Goal: Task Accomplishment & Management: Manage account settings

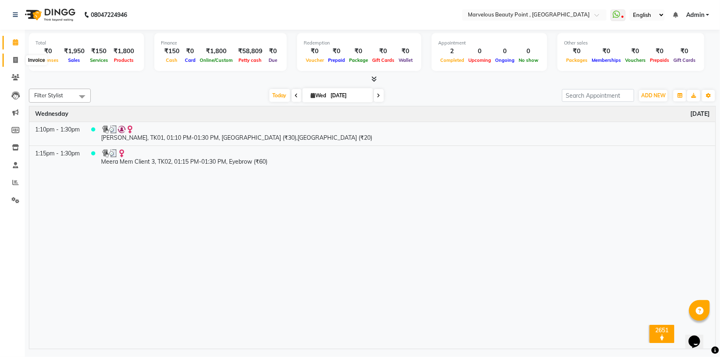
click at [14, 59] on icon at bounding box center [15, 60] width 5 height 6
select select "service"
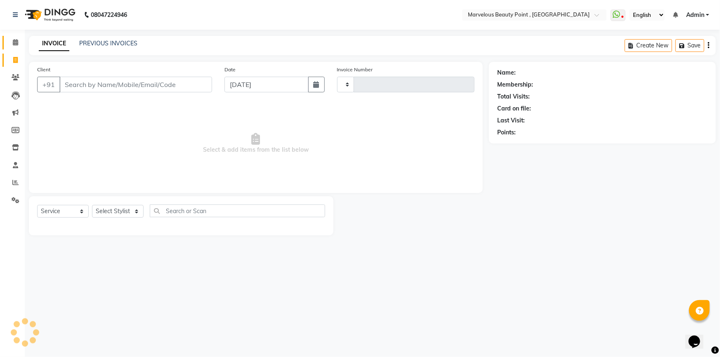
type input "0396"
select select "6391"
select select "V"
select select "48482"
click at [74, 85] on input "Client" at bounding box center [135, 85] width 153 height 16
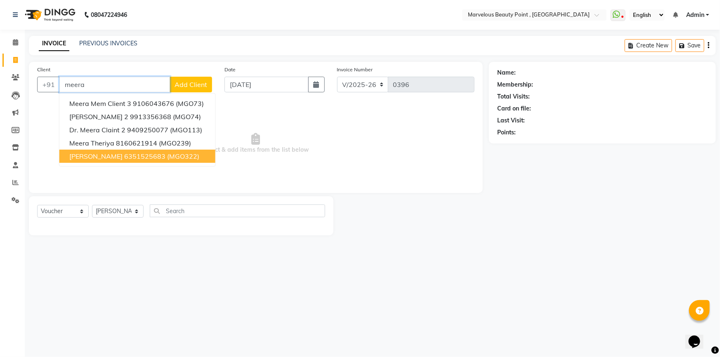
click at [95, 158] on span "[PERSON_NAME]" at bounding box center [95, 156] width 53 height 8
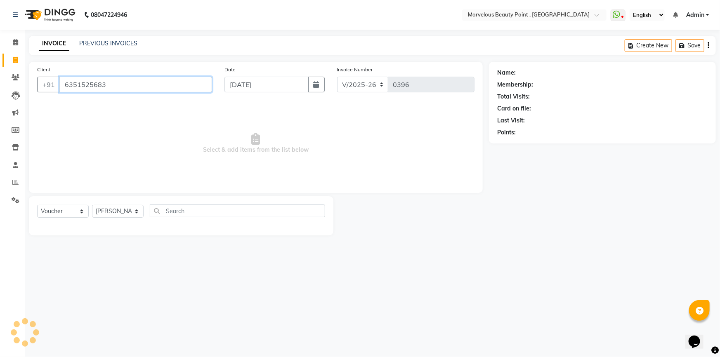
type input "6351525683"
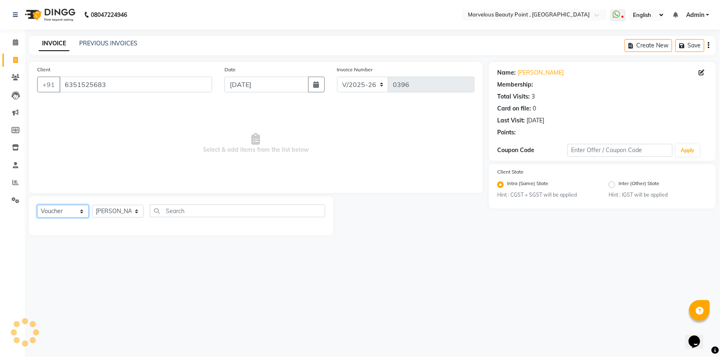
click at [63, 214] on select "Select Service Product Membership Package Voucher Prepaid Gift Card" at bounding box center [63, 211] width 52 height 13
select select "1: Object"
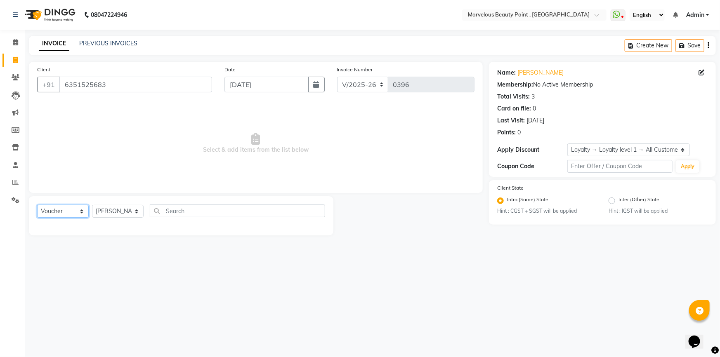
select select "service"
click at [37, 205] on select "Select Service Product Membership Package Voucher Prepaid Gift Card" at bounding box center [63, 211] width 52 height 13
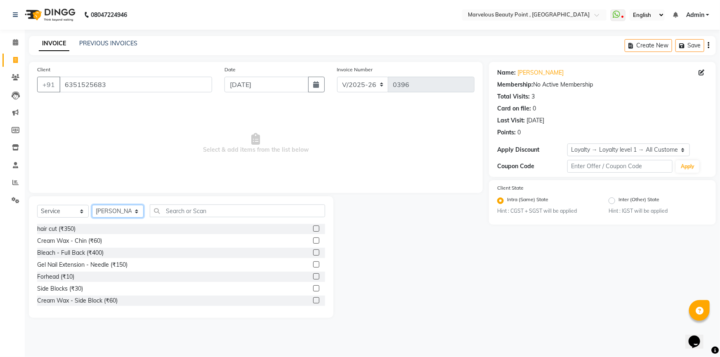
click at [131, 214] on select "Select Stylist [PERSON_NAME] [PERSON_NAME] [PERSON_NAME]" at bounding box center [118, 211] width 52 height 13
select select "66155"
click at [92, 205] on select "Select Stylist [PERSON_NAME] [PERSON_NAME] [PERSON_NAME]" at bounding box center [118, 211] width 52 height 13
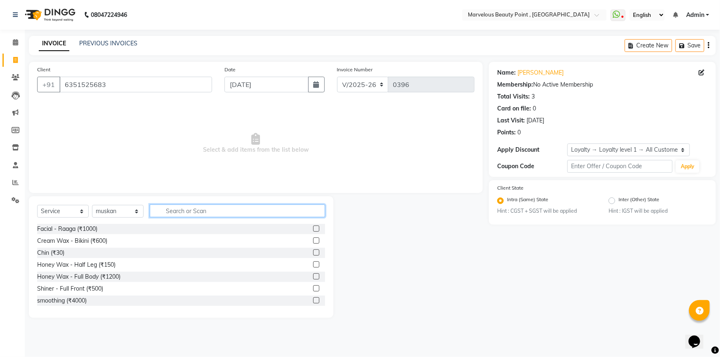
click at [175, 210] on input "text" at bounding box center [237, 211] width 175 height 13
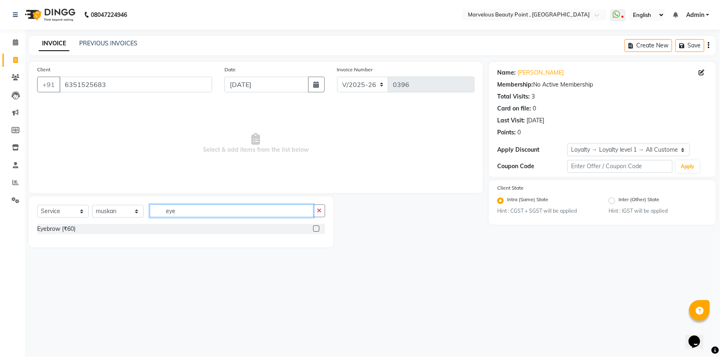
type input "eye"
click at [314, 227] on label at bounding box center [316, 229] width 6 height 6
click at [314, 227] on input "checkbox" at bounding box center [315, 229] width 5 height 5
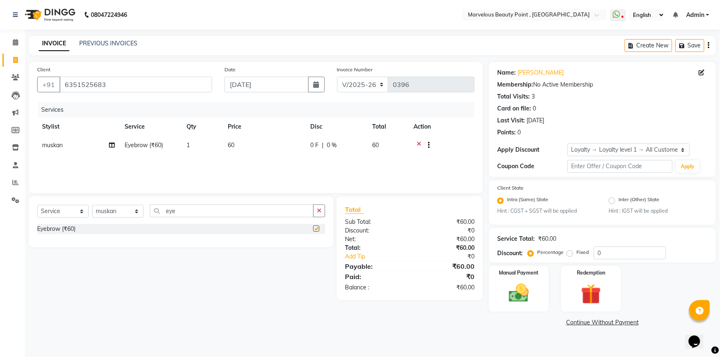
checkbox input "false"
click at [232, 144] on span "60" at bounding box center [231, 145] width 7 height 7
select select "66155"
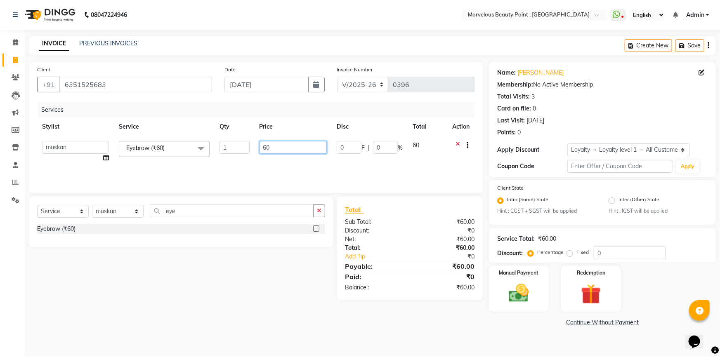
click at [265, 146] on input "60" at bounding box center [294, 147] width 68 height 13
type input "50"
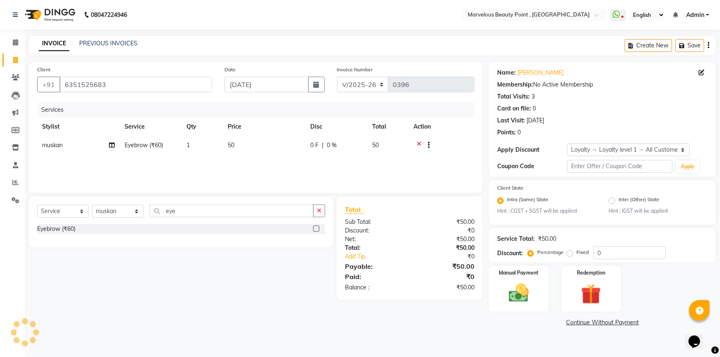
click at [272, 163] on div "Services Stylist Service Qty Price Disc Total Action [PERSON_NAME] Eyebrow (₹60…" at bounding box center [255, 143] width 437 height 83
click at [539, 308] on div "Manual Payment" at bounding box center [519, 288] width 62 height 47
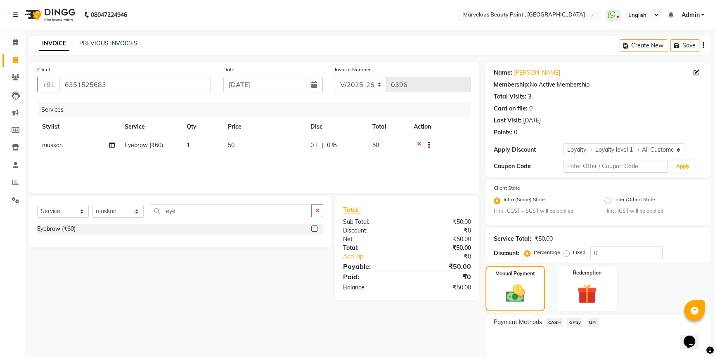
click at [549, 323] on span "CASH" at bounding box center [554, 322] width 18 height 9
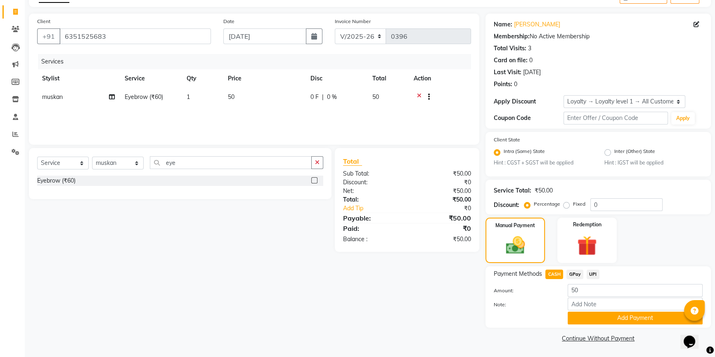
scroll to position [49, 0]
click at [595, 322] on button "Add Payment" at bounding box center [634, 318] width 135 height 13
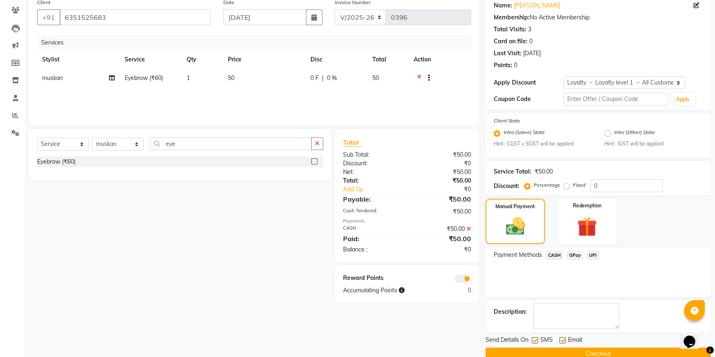
scroll to position [83, 0]
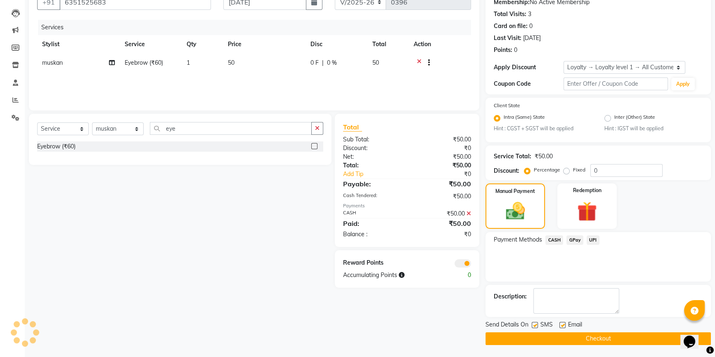
click at [468, 262] on span at bounding box center [462, 264] width 17 height 8
click at [471, 265] on input "checkbox" at bounding box center [471, 265] width 0 height 0
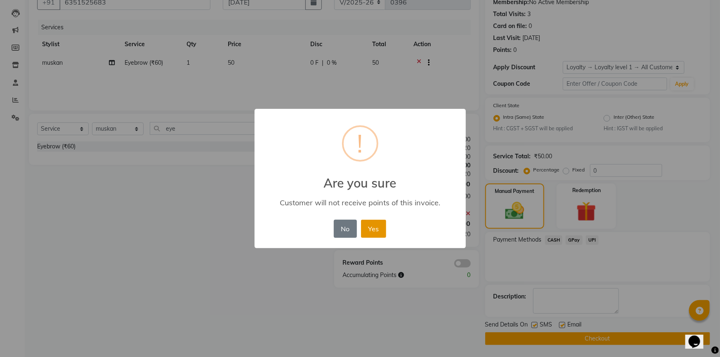
click at [372, 226] on button "Yes" at bounding box center [373, 229] width 25 height 18
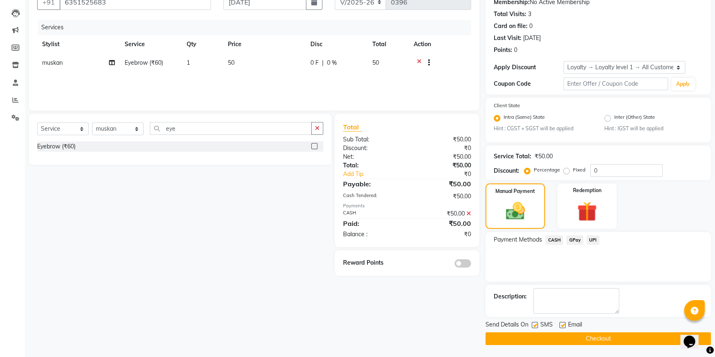
click at [489, 336] on button "Checkout" at bounding box center [597, 339] width 225 height 13
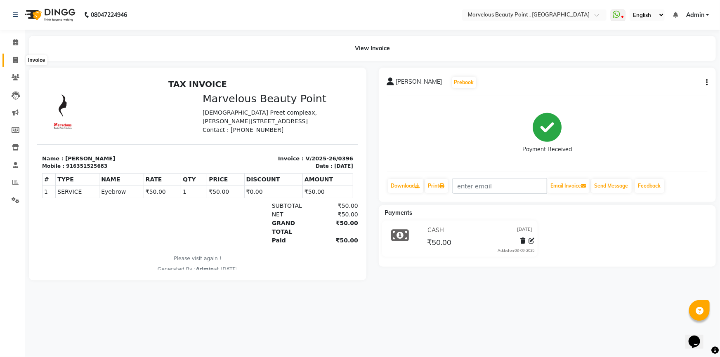
click at [11, 57] on span at bounding box center [15, 60] width 14 height 9
select select "service"
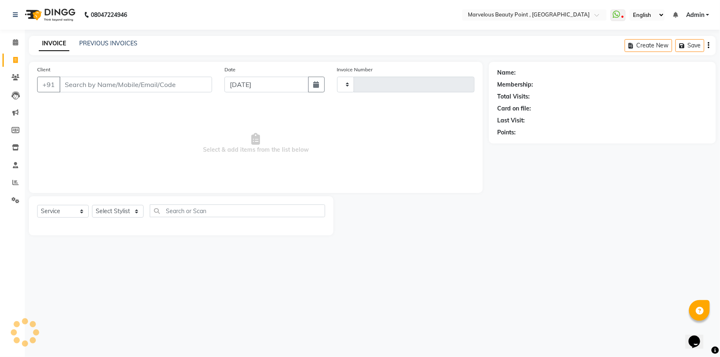
type input "0397"
select select "6391"
select select "V"
select select "48482"
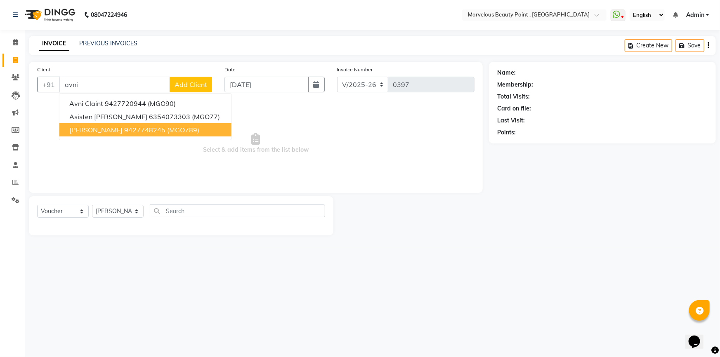
click at [97, 128] on span "[PERSON_NAME]" at bounding box center [95, 130] width 53 height 8
type input "9427748245"
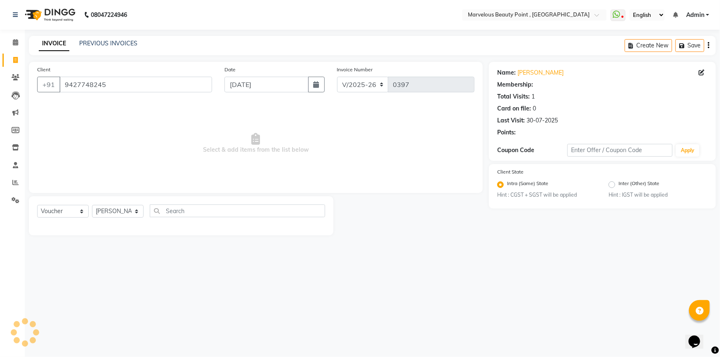
select select "1: Object"
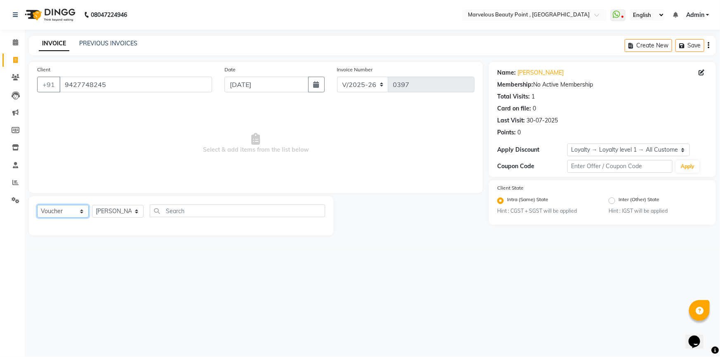
click at [70, 215] on select "Select Service Product Membership Package Voucher Prepaid Gift Card" at bounding box center [63, 211] width 52 height 13
select select "service"
click at [37, 205] on select "Select Service Product Membership Package Voucher Prepaid Gift Card" at bounding box center [63, 211] width 52 height 13
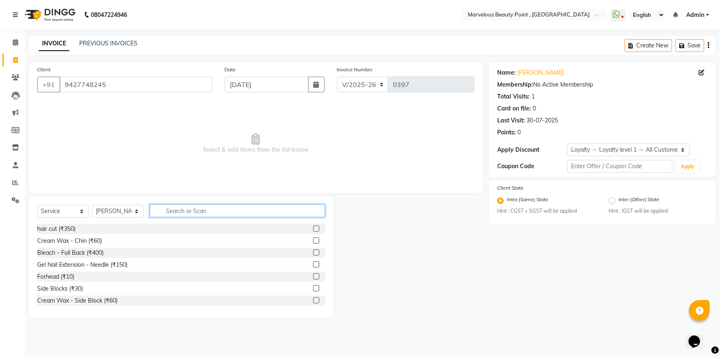
click at [171, 209] on input "text" at bounding box center [237, 211] width 175 height 13
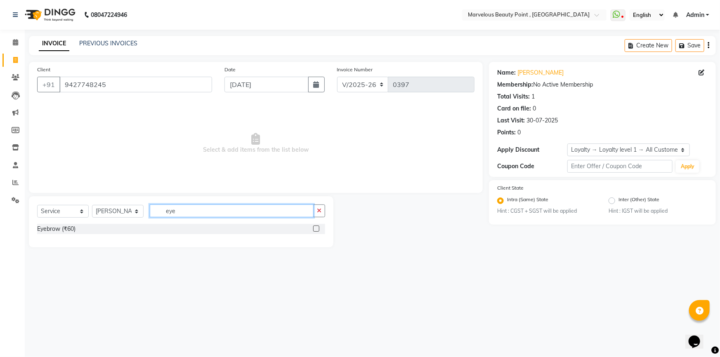
type input "eye"
click at [314, 227] on label at bounding box center [316, 229] width 6 height 6
click at [314, 227] on input "checkbox" at bounding box center [315, 229] width 5 height 5
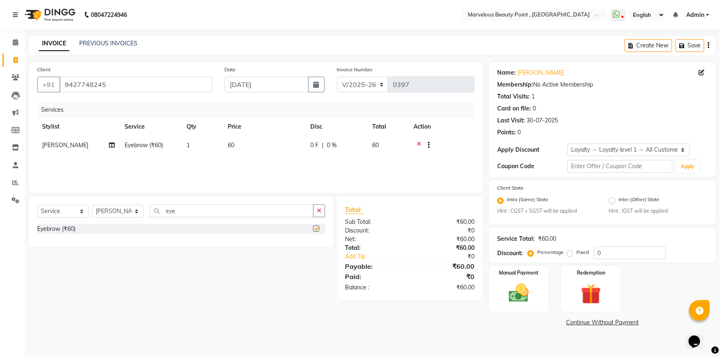
checkbox input "false"
click at [512, 289] on img at bounding box center [519, 294] width 34 height 24
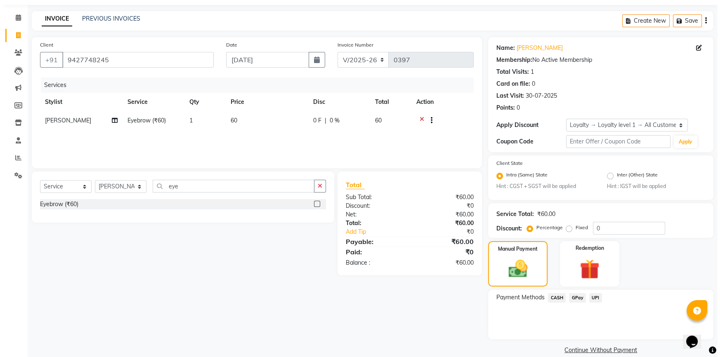
scroll to position [37, 0]
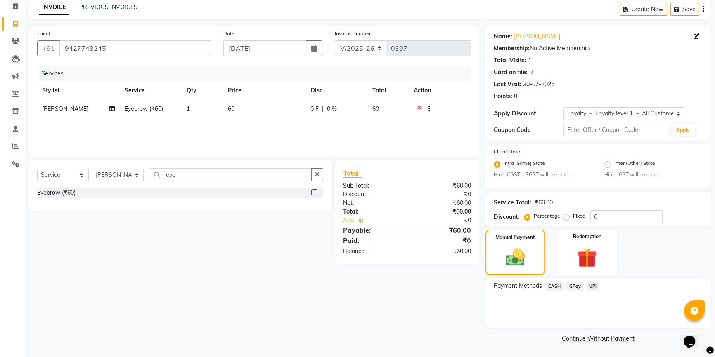
click at [591, 286] on span "UPI" at bounding box center [592, 286] width 13 height 9
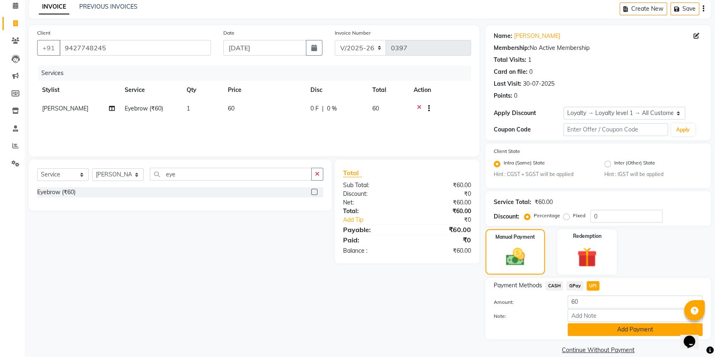
click at [594, 335] on button "Add Payment" at bounding box center [634, 330] width 135 height 13
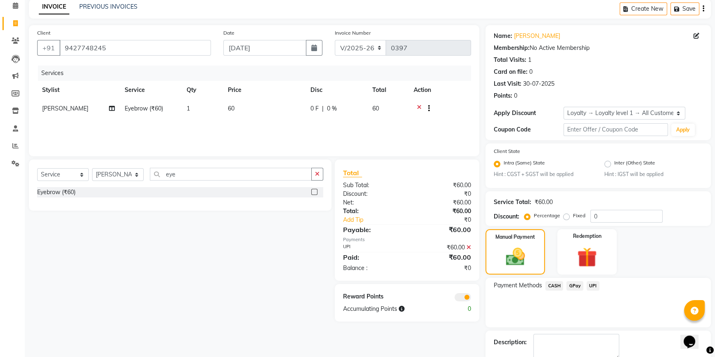
click at [464, 298] on span at bounding box center [462, 297] width 17 height 8
click at [471, 299] on input "checkbox" at bounding box center [471, 299] width 0 height 0
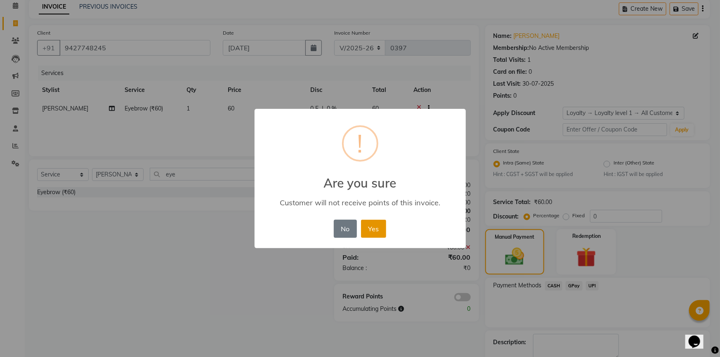
click at [367, 227] on button "Yes" at bounding box center [373, 229] width 25 height 18
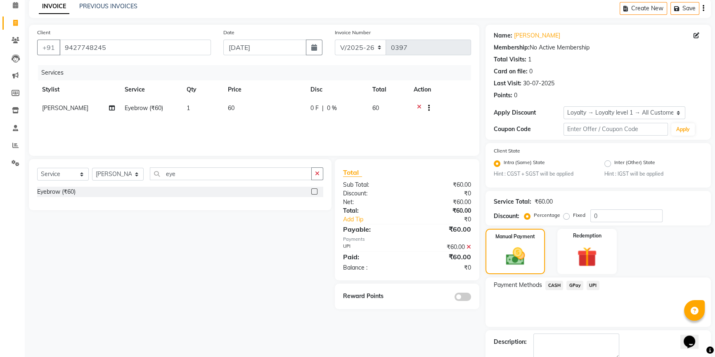
scroll to position [83, 0]
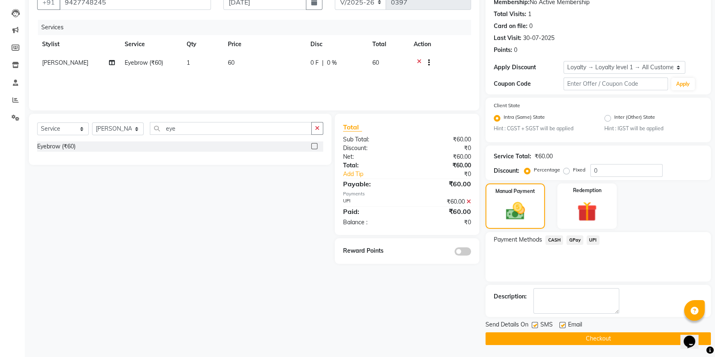
click at [594, 339] on button "Checkout" at bounding box center [597, 339] width 225 height 13
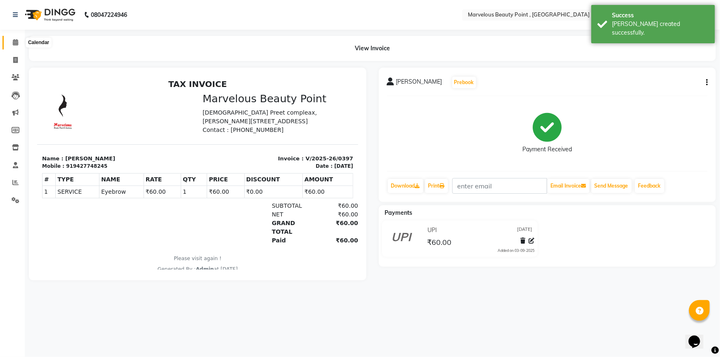
click at [16, 43] on icon at bounding box center [15, 42] width 5 height 6
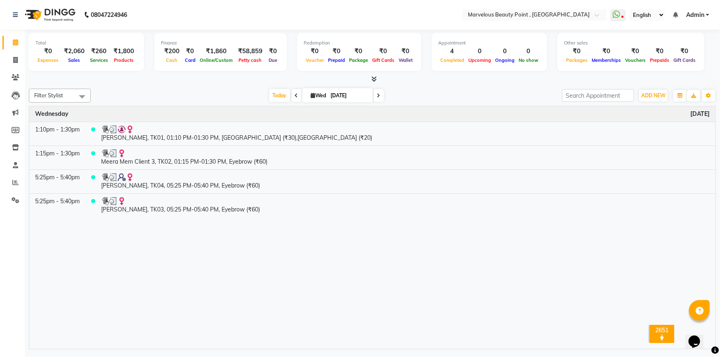
click at [185, 61] on span "Card" at bounding box center [190, 60] width 15 height 6
click at [642, 95] on span "ADD NEW" at bounding box center [653, 95] width 24 height 6
click at [638, 144] on link "Add Attendance" at bounding box center [634, 143] width 65 height 11
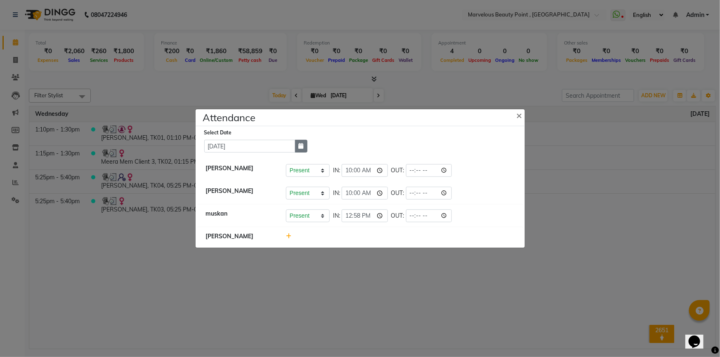
click at [302, 148] on icon "button" at bounding box center [301, 146] width 5 height 6
select select "9"
select select "2025"
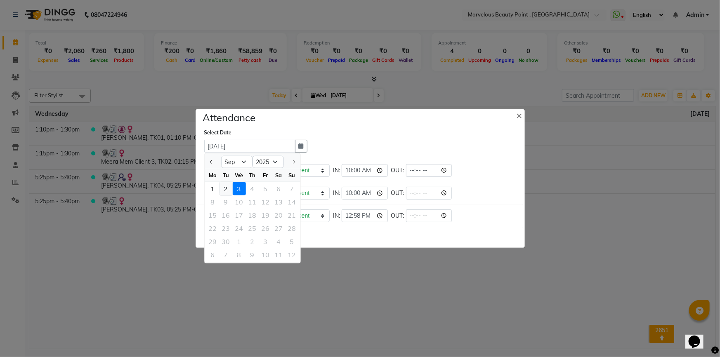
click at [226, 186] on div "2" at bounding box center [226, 188] width 13 height 13
type input "02-09-2025"
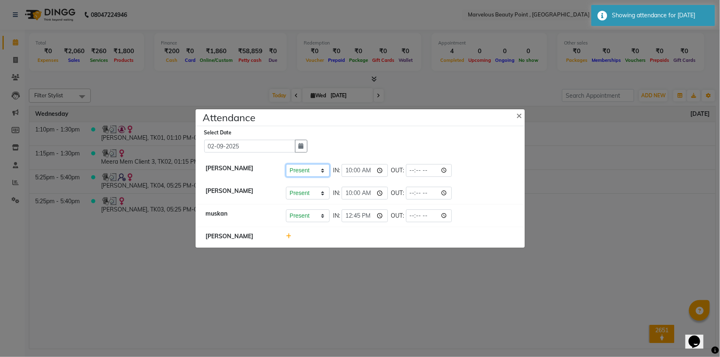
click at [324, 173] on select "Present Absent Late Half Day Weekly Off" at bounding box center [308, 170] width 44 height 13
select select "A"
click at [286, 164] on select "Present Absent Late Half Day Weekly Off" at bounding box center [308, 170] width 44 height 13
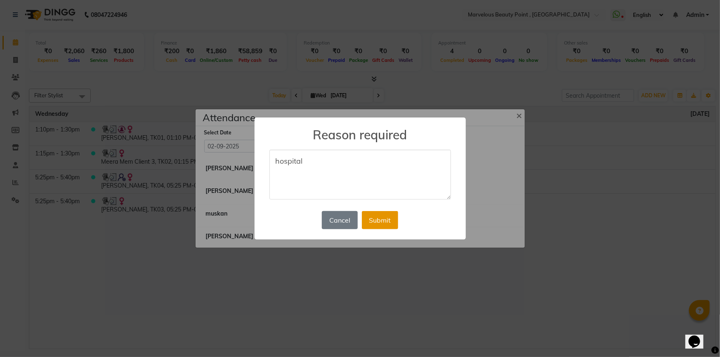
type textarea "hospital"
click at [382, 225] on button "Submit" at bounding box center [380, 220] width 36 height 18
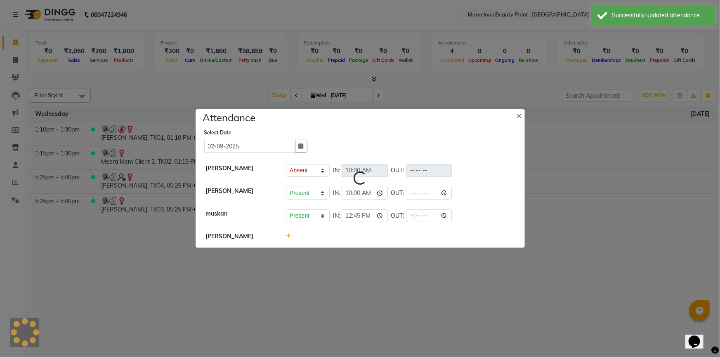
select select "A"
click at [301, 149] on button "button" at bounding box center [301, 146] width 12 height 13
select select "9"
select select "2025"
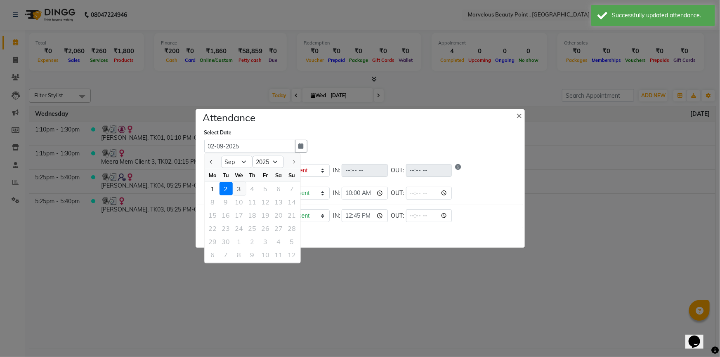
click at [241, 189] on div "3" at bounding box center [239, 188] width 13 height 13
type input "[DATE]"
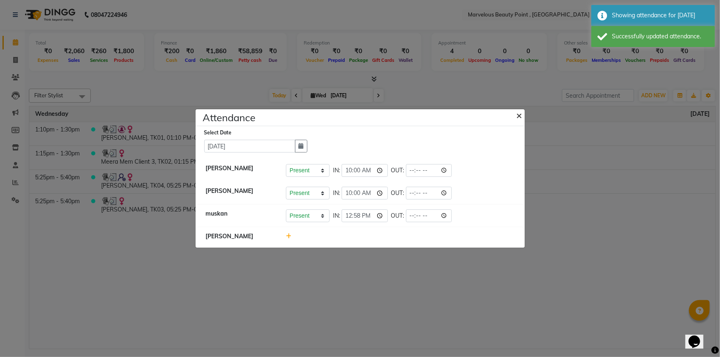
click at [517, 116] on span "×" at bounding box center [520, 115] width 6 height 12
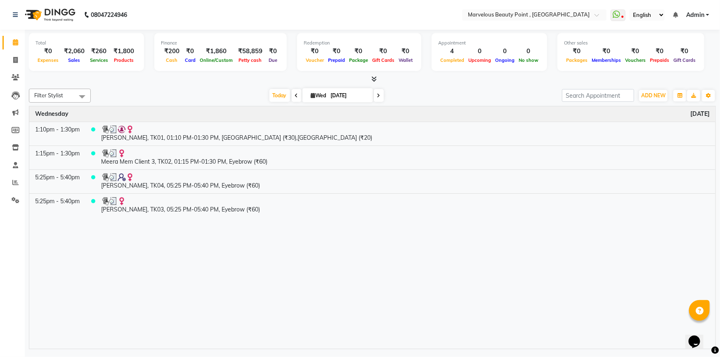
click at [137, 180] on div "Time Event [DATE] 1:10pm - 1:30pm [PERSON_NAME][GEOGRAPHIC_DATA], 01:10 PM-01:3…" at bounding box center [372, 227] width 686 height 243
click at [16, 57] on icon at bounding box center [15, 60] width 5 height 6
select select "service"
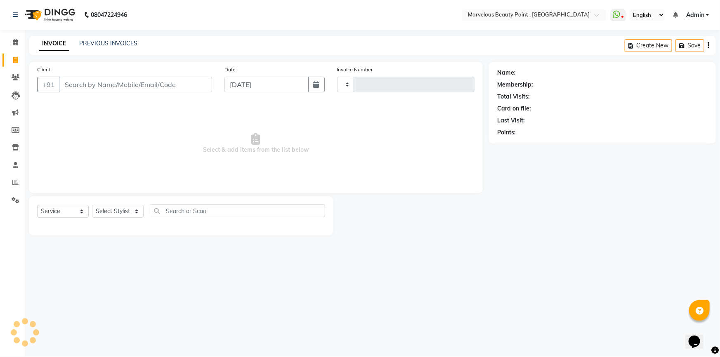
type input "0398"
select select "6391"
select select "V"
select select "48482"
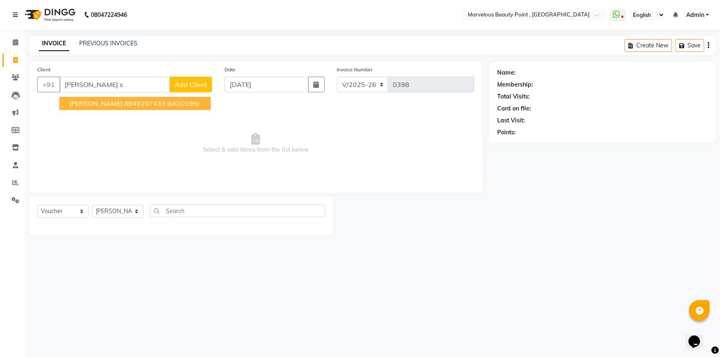
click at [89, 102] on span "[PERSON_NAME]" at bounding box center [95, 103] width 53 height 8
type input "8849297433"
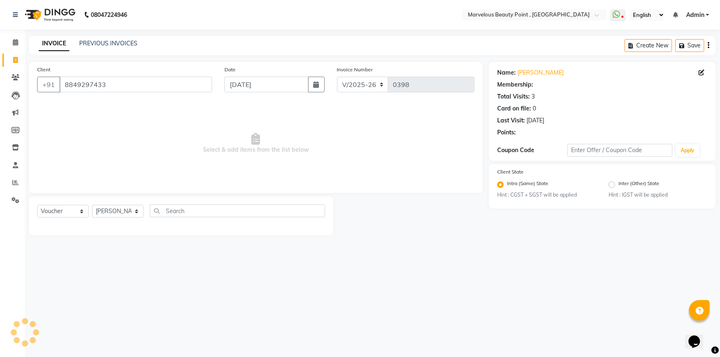
radio input "false"
radio input "true"
select select "1: Object"
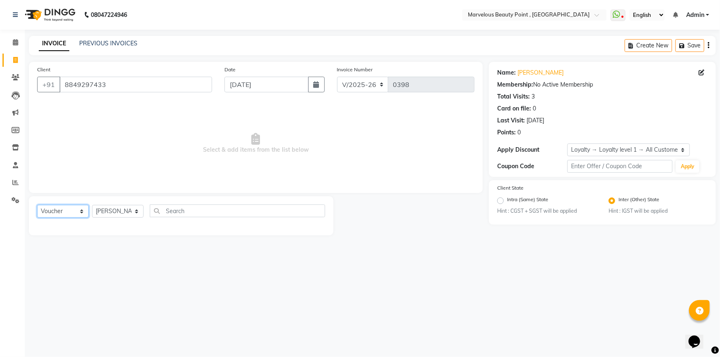
click at [59, 206] on select "Select Service Product Membership Package Voucher Prepaid Gift Card" at bounding box center [63, 211] width 52 height 13
select select "service"
click at [37, 205] on select "Select Service Product Membership Package Voucher Prepaid Gift Card" at bounding box center [63, 211] width 52 height 13
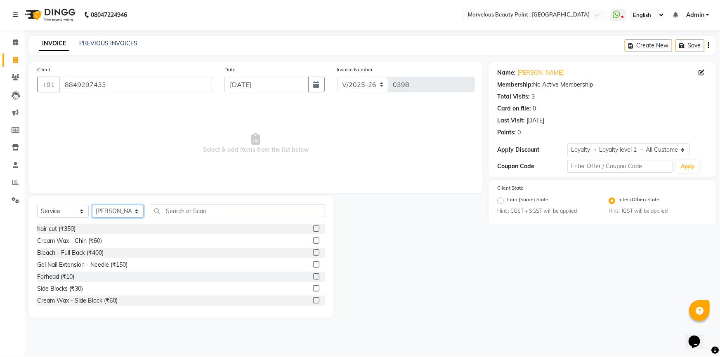
click at [123, 212] on select "Select Stylist [PERSON_NAME] [PERSON_NAME] [PERSON_NAME]" at bounding box center [118, 211] width 52 height 13
select select "66154"
click at [92, 205] on select "Select Stylist [PERSON_NAME] [PERSON_NAME] [PERSON_NAME]" at bounding box center [118, 211] width 52 height 13
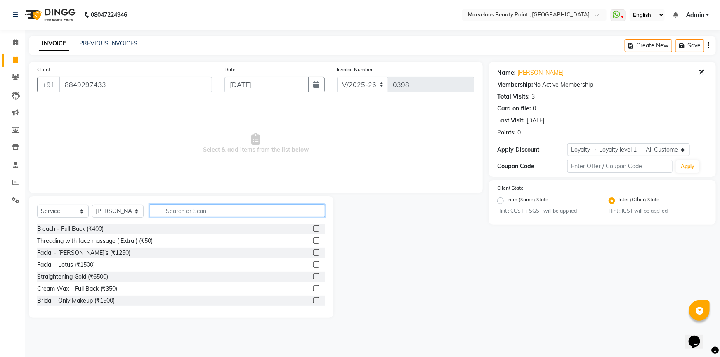
click at [168, 212] on input "text" at bounding box center [237, 211] width 175 height 13
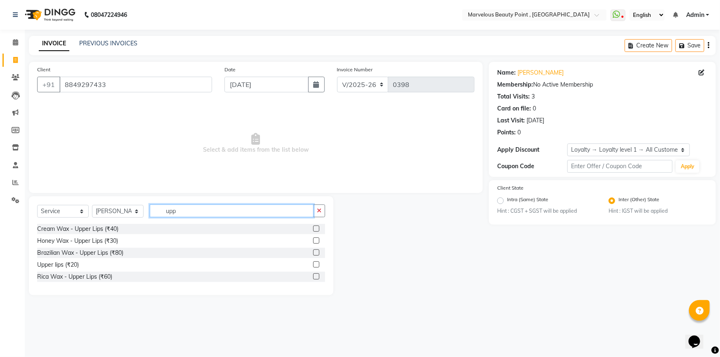
type input "upp"
click at [314, 264] on label at bounding box center [316, 265] width 6 height 6
click at [314, 264] on input "checkbox" at bounding box center [315, 264] width 5 height 5
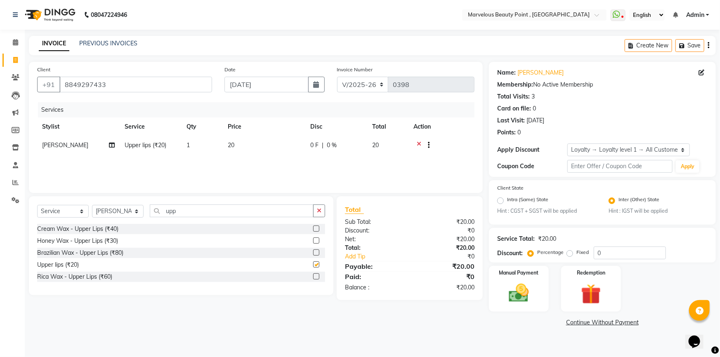
checkbox input "false"
click at [510, 305] on img at bounding box center [519, 294] width 34 height 24
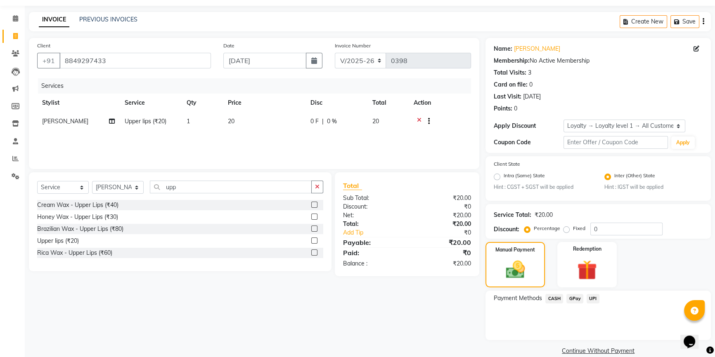
scroll to position [37, 0]
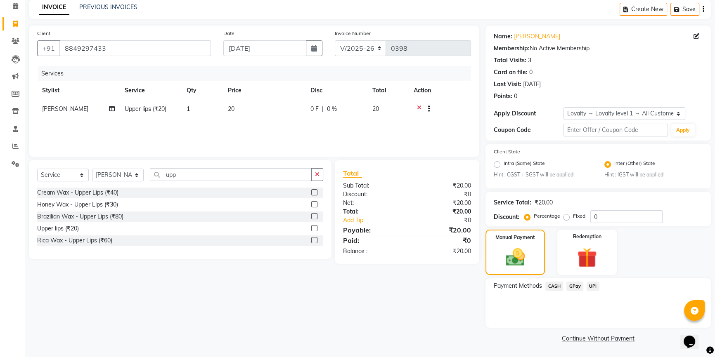
click at [593, 289] on span "UPI" at bounding box center [592, 286] width 13 height 9
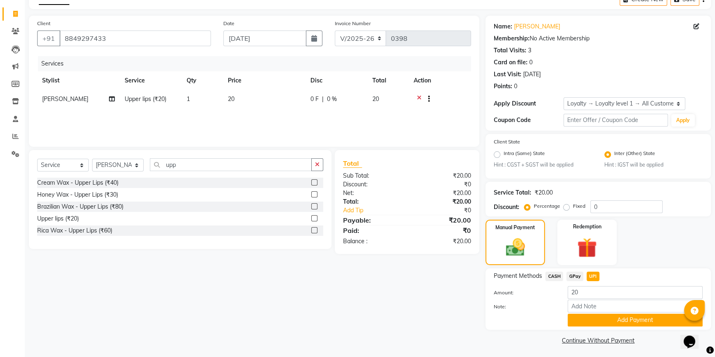
scroll to position [49, 0]
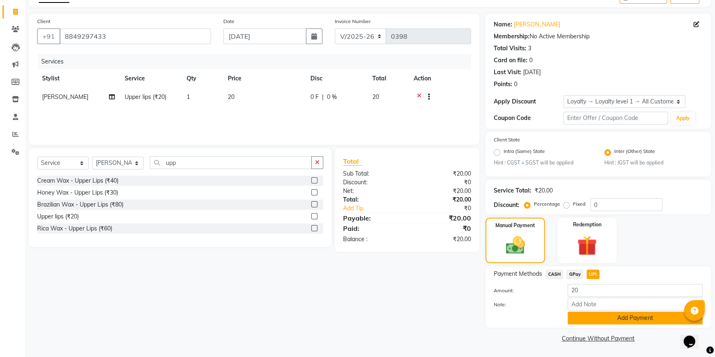
click at [602, 322] on button "Add Payment" at bounding box center [634, 318] width 135 height 13
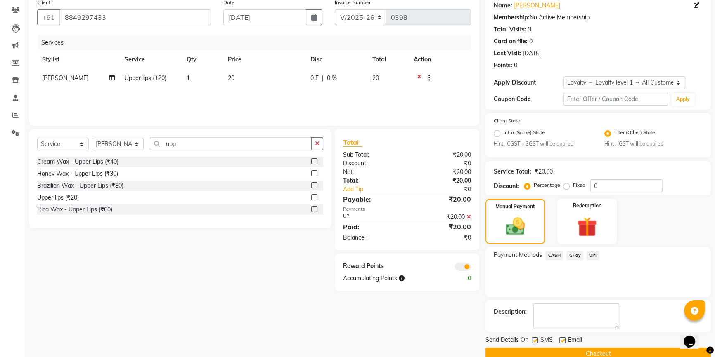
scroll to position [83, 0]
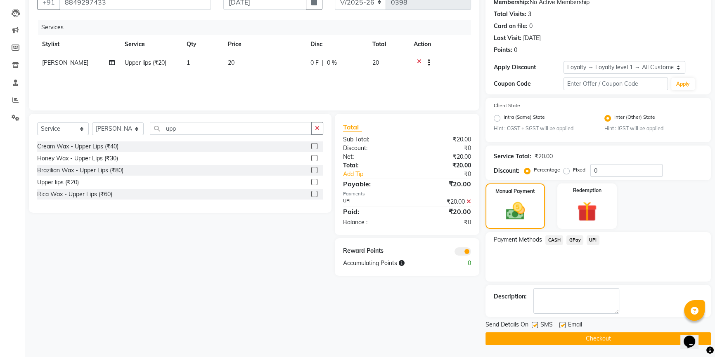
click at [461, 250] on span at bounding box center [462, 252] width 17 height 8
click at [471, 253] on input "checkbox" at bounding box center [471, 253] width 0 height 0
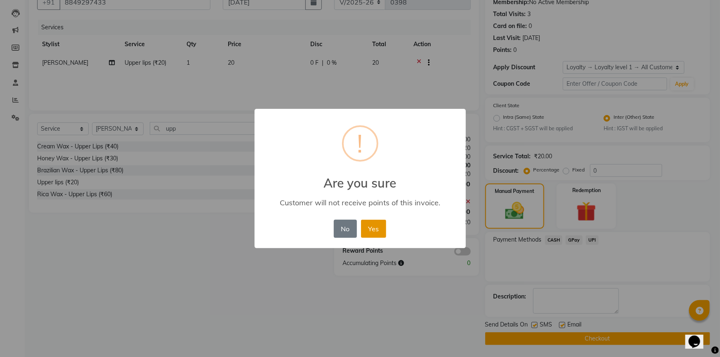
click at [373, 229] on button "Yes" at bounding box center [373, 229] width 25 height 18
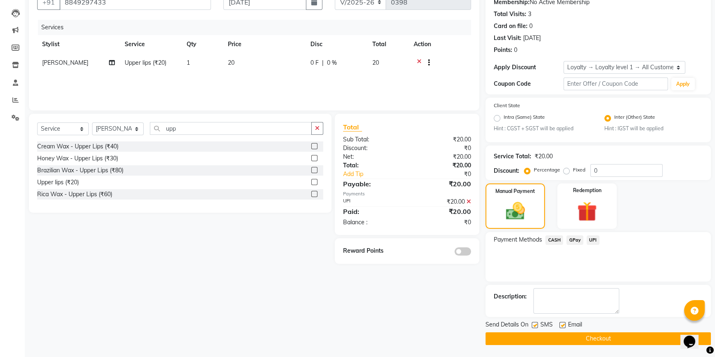
drag, startPoint x: 494, startPoint y: 331, endPoint x: 495, endPoint y: 337, distance: 6.2
click at [494, 332] on div "Send Details On SMS Email Checkout" at bounding box center [597, 333] width 225 height 25
click at [495, 337] on button "Checkout" at bounding box center [597, 339] width 225 height 13
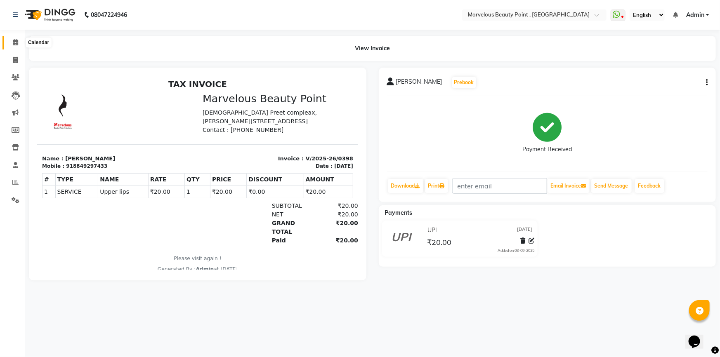
click at [12, 40] on span at bounding box center [15, 42] width 14 height 9
